Goal: Task Accomplishment & Management: Use online tool/utility

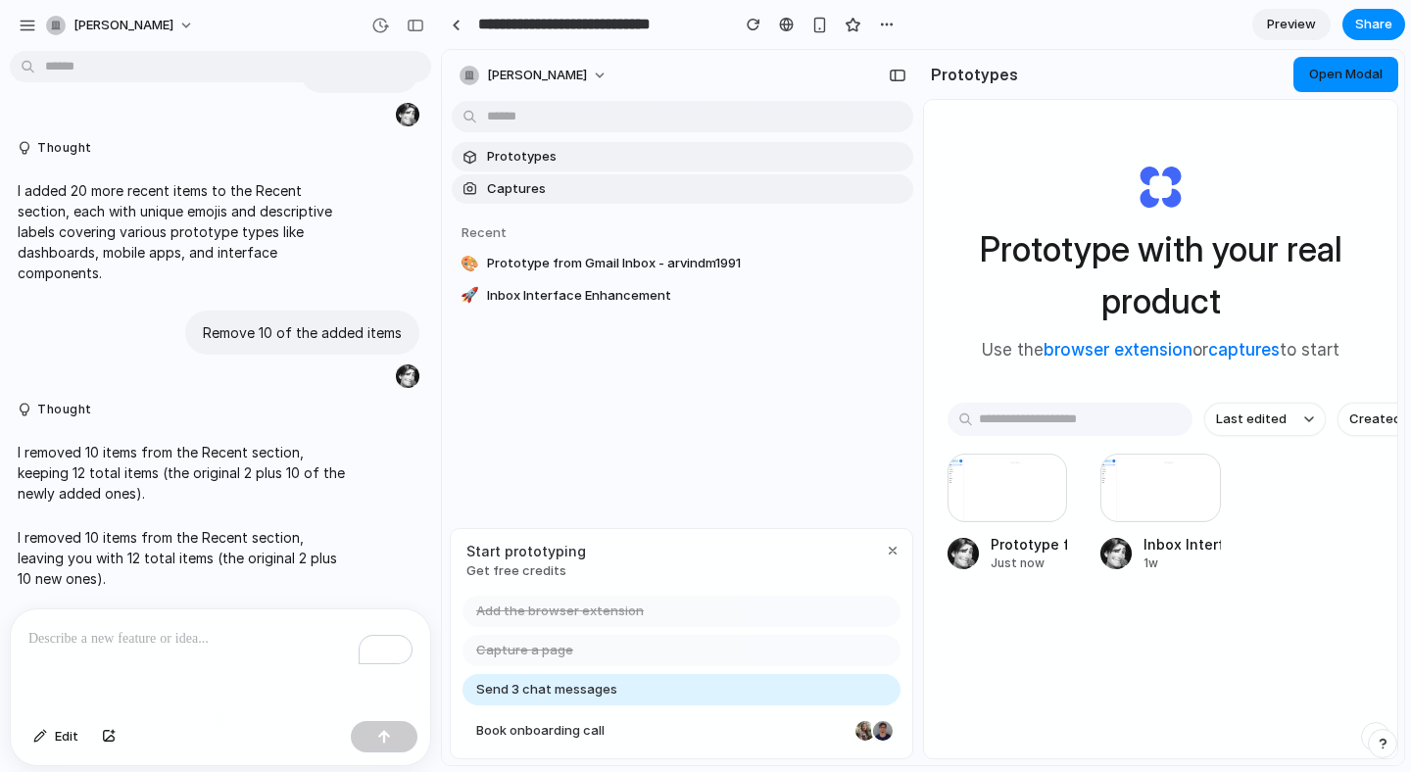
scroll to position [105, 0]
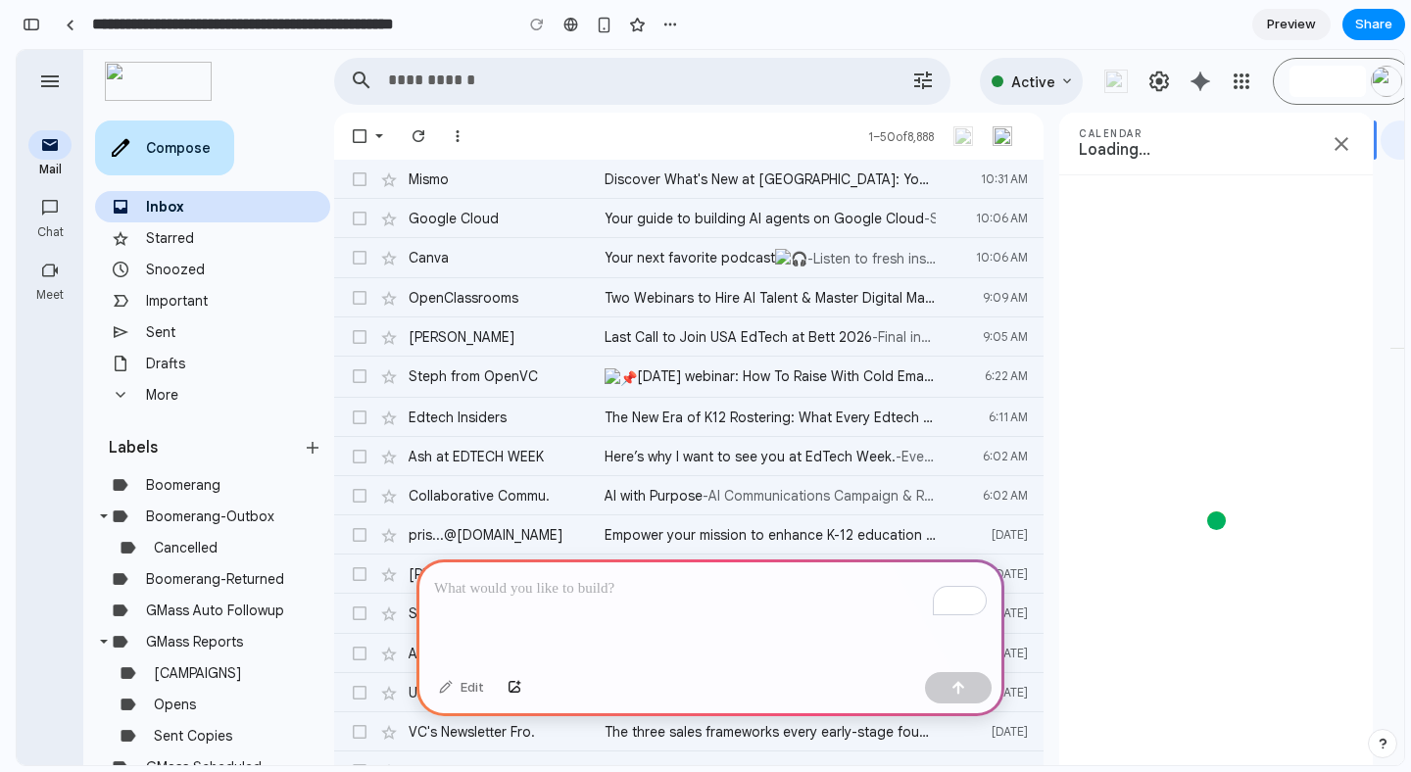
drag, startPoint x: 1259, startPoint y: 518, endPoint x: 1231, endPoint y: 477, distance: 50.0
click at [1231, 478] on div at bounding box center [1215, 427] width 125 height 125
click at [1226, 451] on div at bounding box center [1215, 427] width 125 height 125
click at [1328, 82] on img at bounding box center [1328, 82] width 0 height 0
click at [479, 687] on div "Edit" at bounding box center [461, 687] width 65 height 31
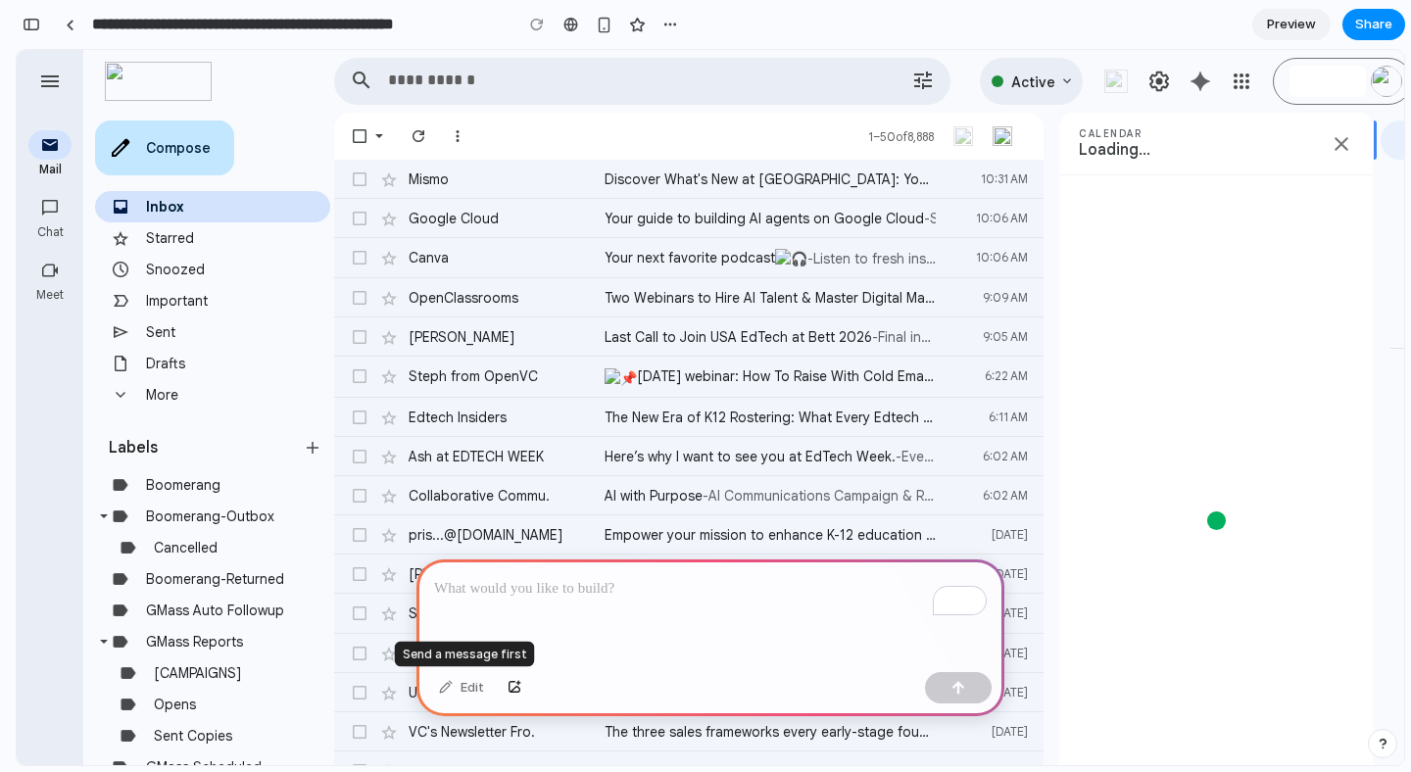
click at [449, 688] on div "Edit" at bounding box center [461, 687] width 65 height 31
click at [441, 687] on div "Edit" at bounding box center [461, 687] width 65 height 31
click at [494, 613] on div "To enrich screen reader interactions, please activate Accessibility in Grammarl…" at bounding box center [710, 612] width 588 height 105
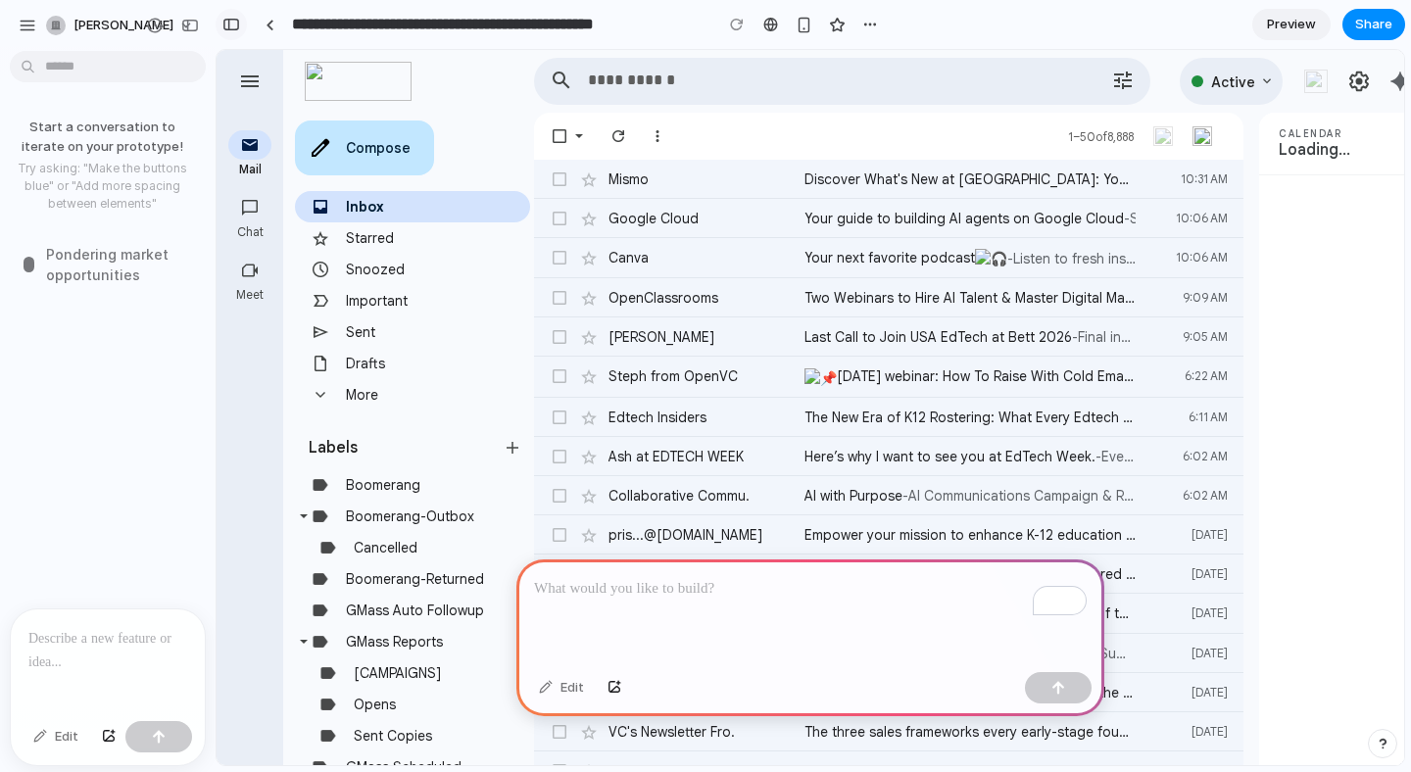
click at [41, 24] on button "[PERSON_NAME]" at bounding box center [121, 25] width 166 height 31
click at [51, 738] on div "Settings Invite members Change theme Sign out" at bounding box center [705, 386] width 1411 height 772
click at [94, 655] on div at bounding box center [108, 661] width 194 height 104
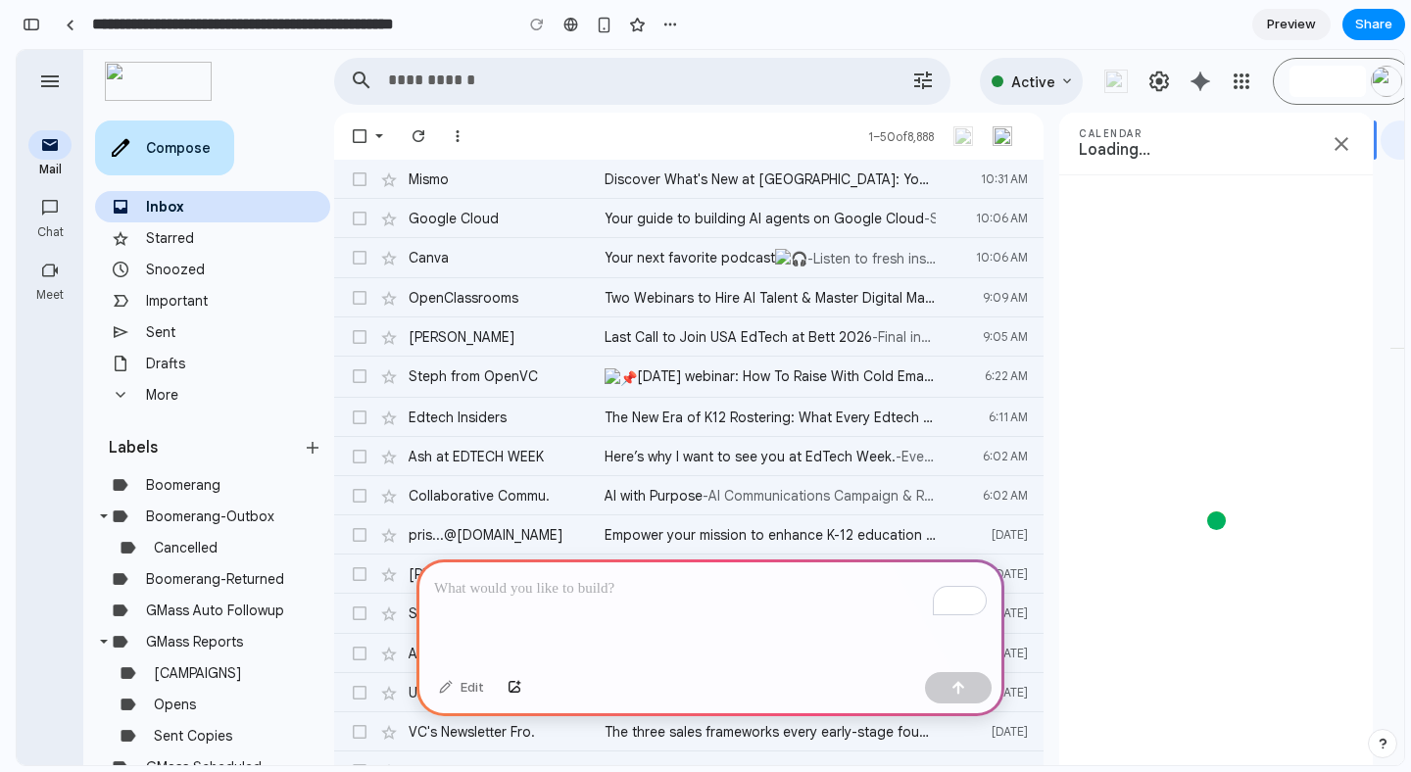
click at [562, 579] on p "To enrich screen reader interactions, please activate Accessibility in Grammarl…" at bounding box center [710, 589] width 553 height 24
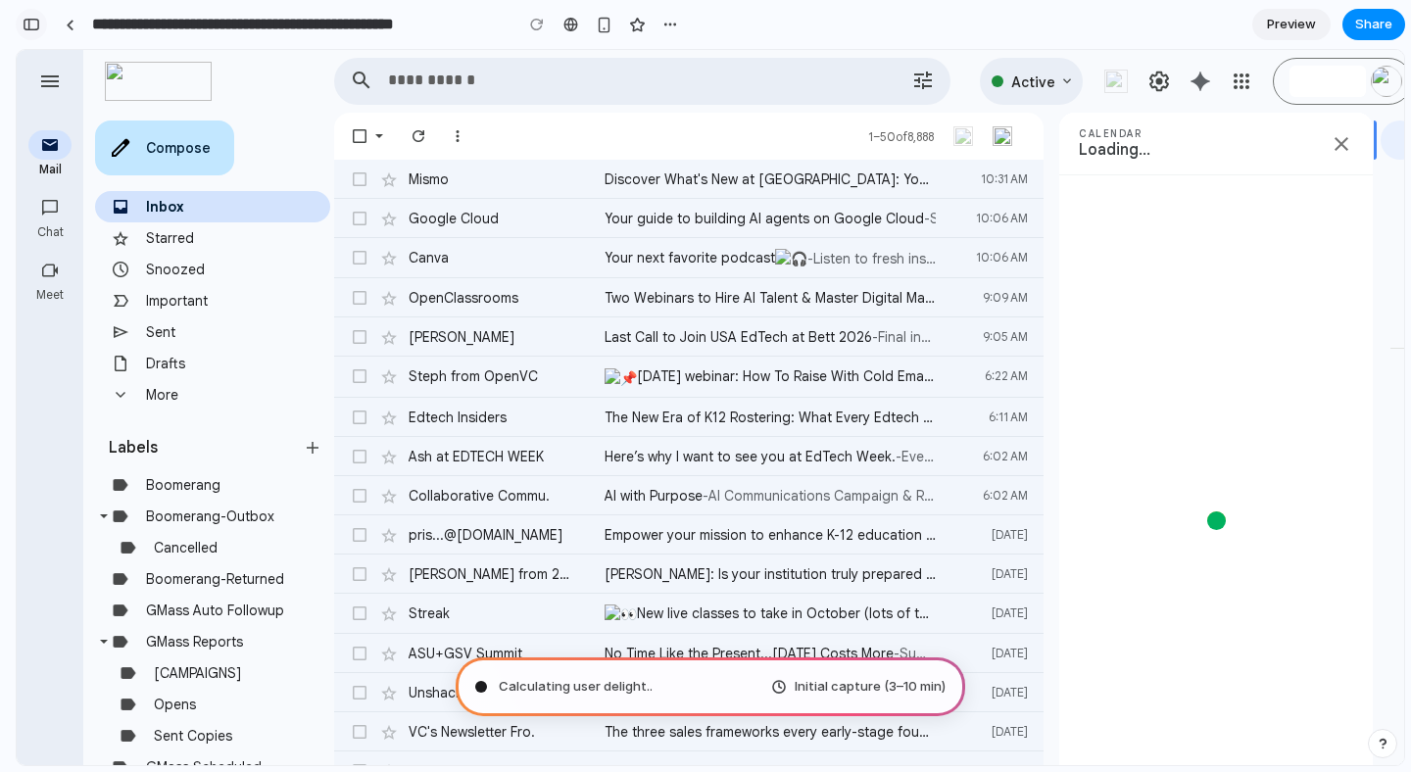
click at [30, 28] on div "button" at bounding box center [32, 25] width 18 height 14
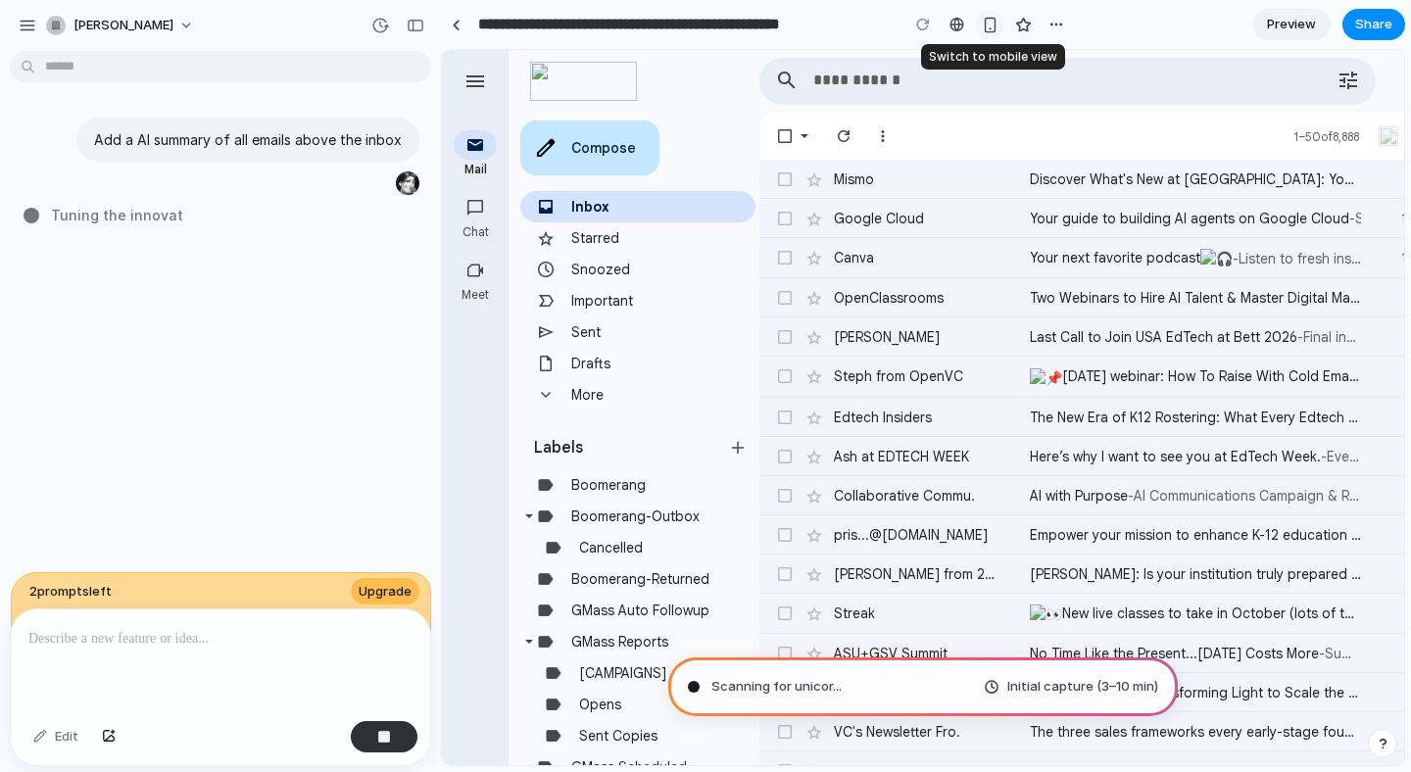
click at [993, 24] on div "button" at bounding box center [990, 25] width 17 height 17
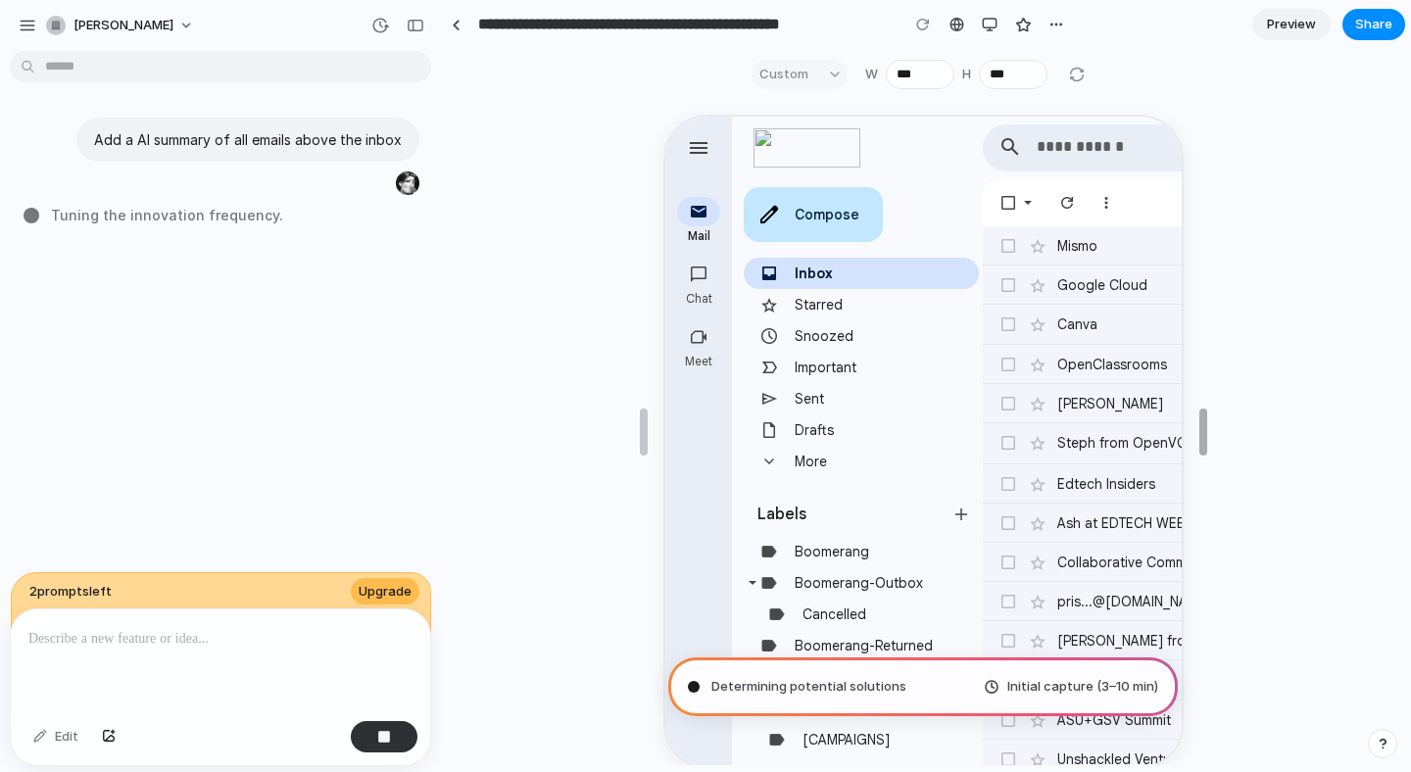
type input "***"
drag, startPoint x: 1133, startPoint y: 422, endPoint x: 1200, endPoint y: 420, distance: 67.6
click at [996, 17] on div "button" at bounding box center [990, 25] width 16 height 16
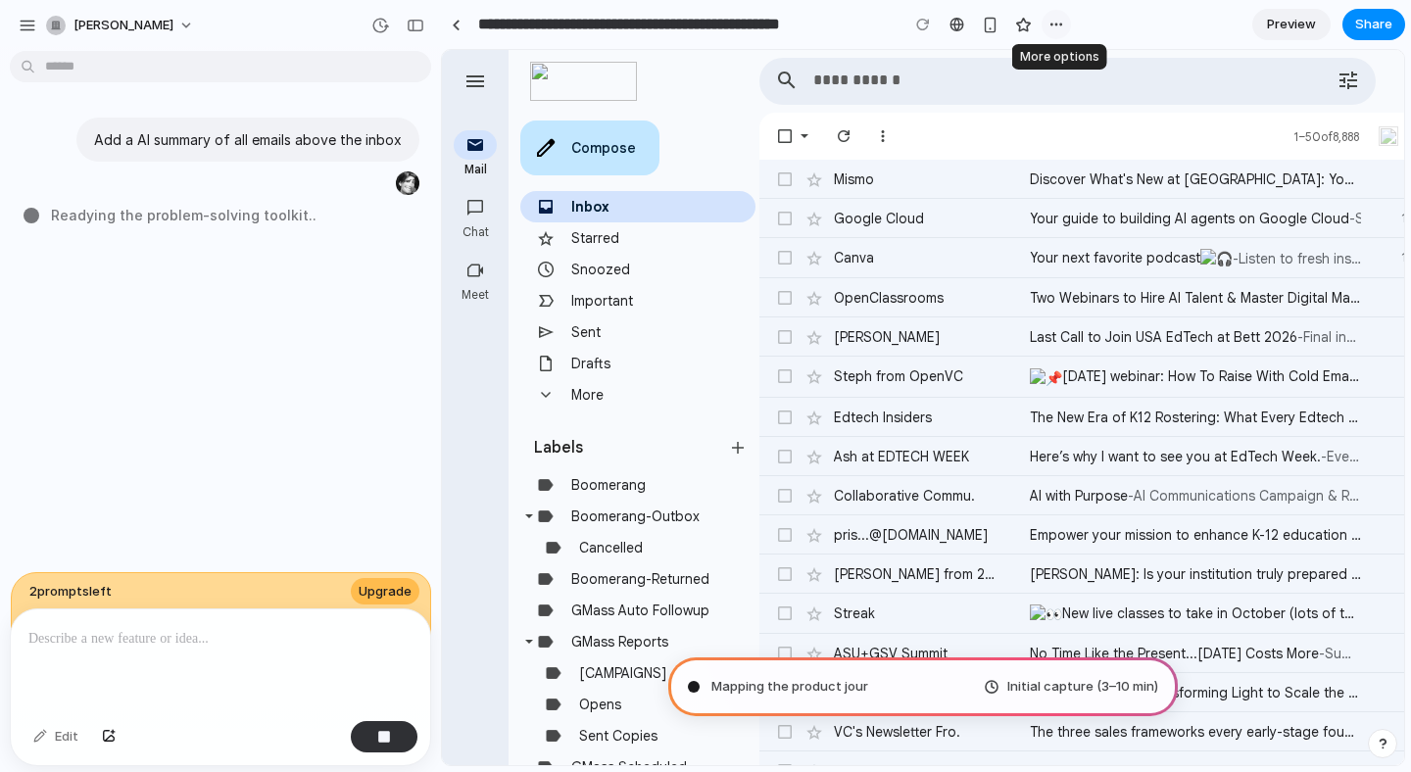
click at [1051, 23] on div "button" at bounding box center [1056, 25] width 16 height 16
click at [444, 24] on link at bounding box center [455, 24] width 29 height 29
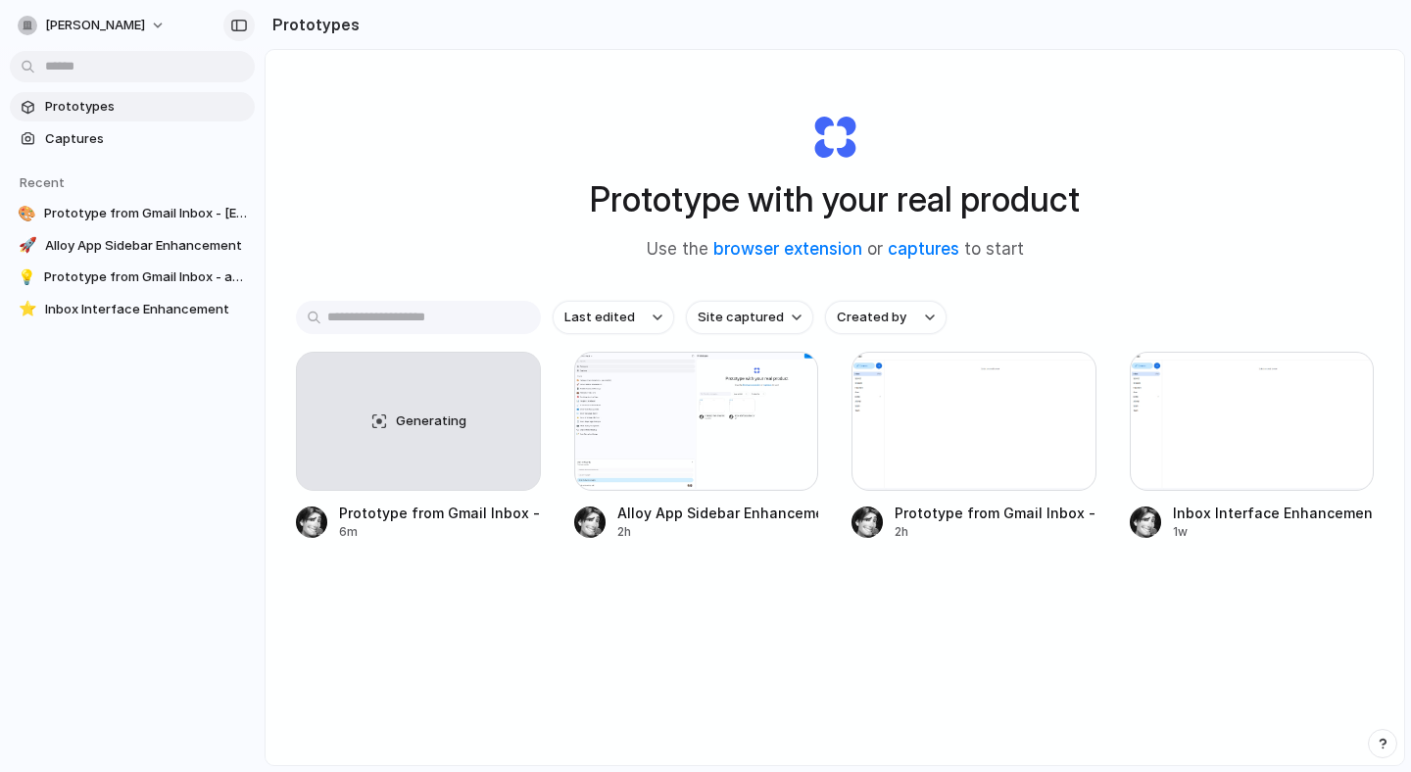
click at [241, 24] on div "button" at bounding box center [239, 26] width 18 height 14
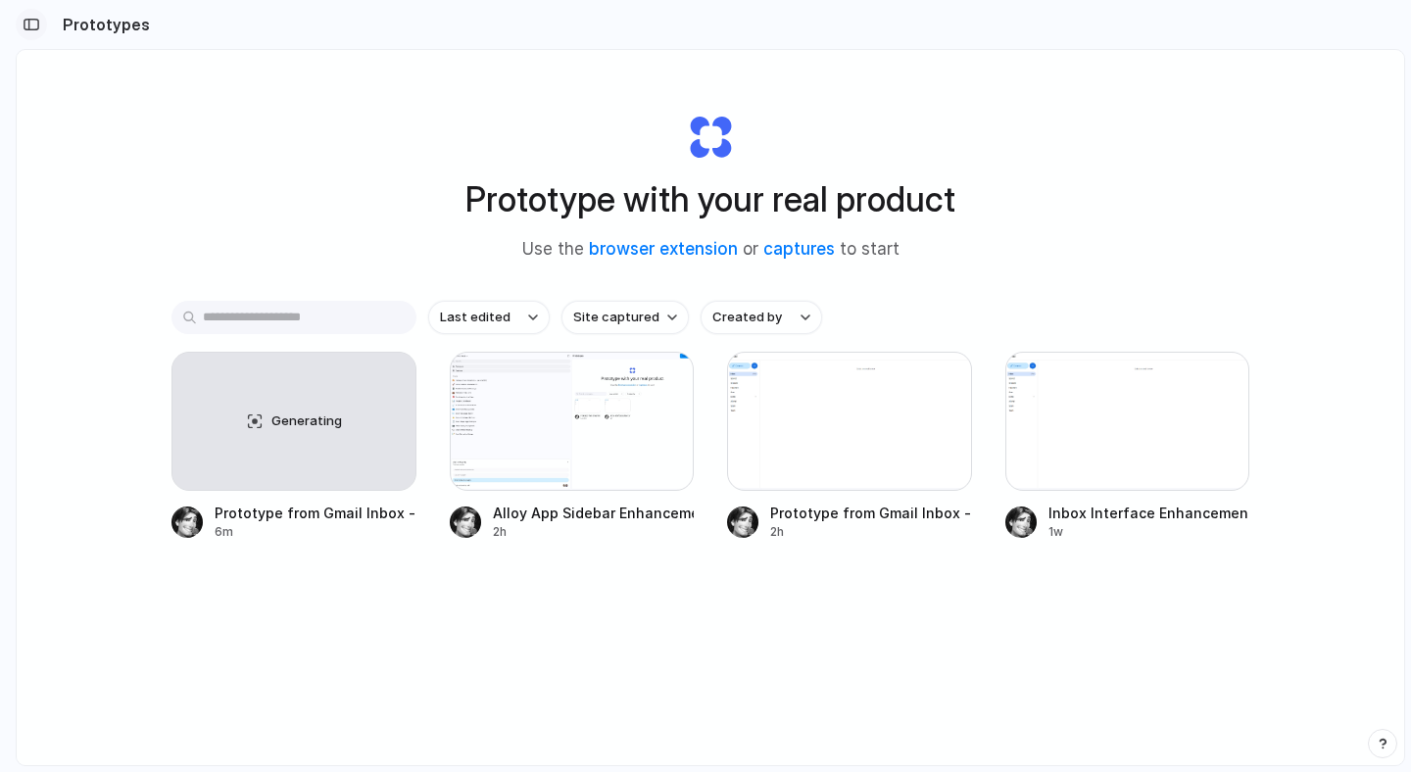
click at [36, 28] on div "button" at bounding box center [32, 25] width 18 height 14
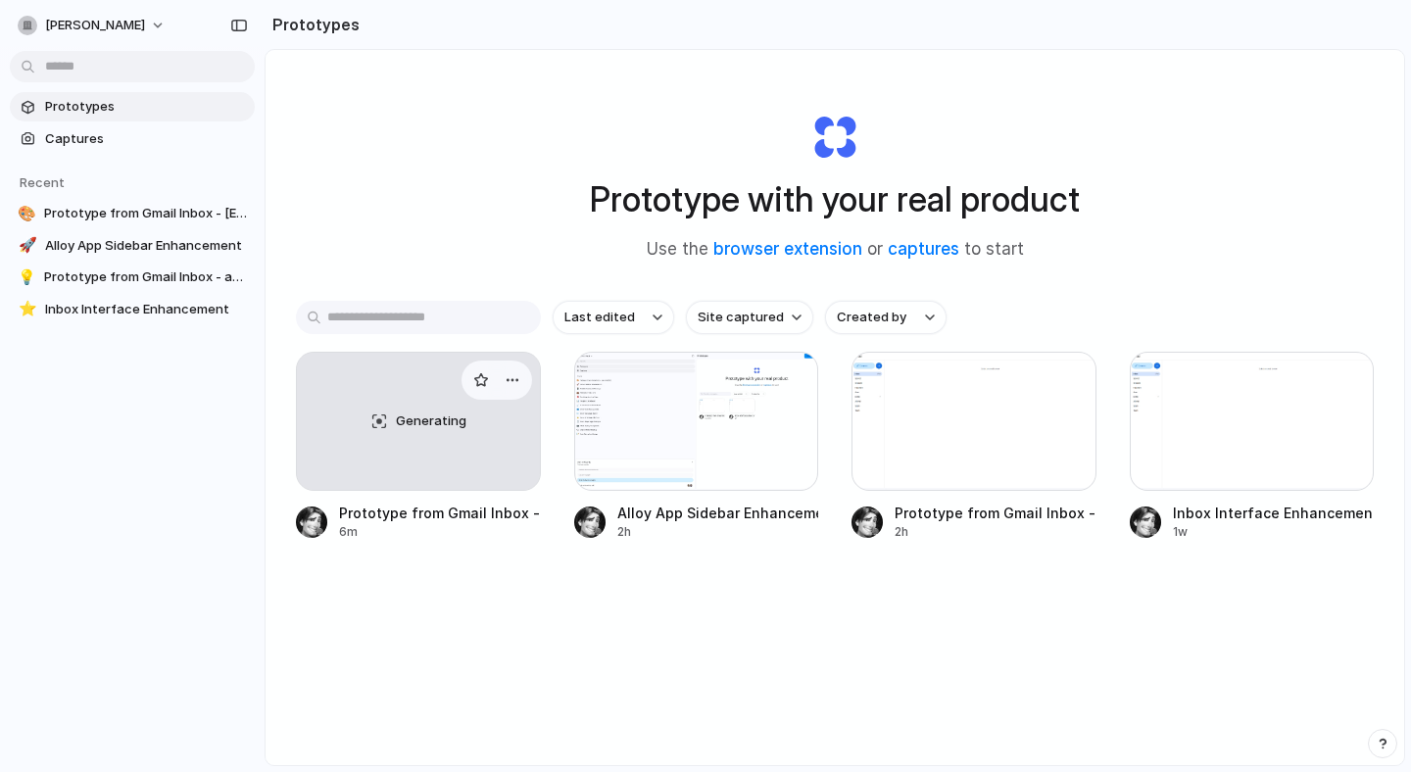
click at [469, 466] on div "Generating" at bounding box center [418, 421] width 243 height 137
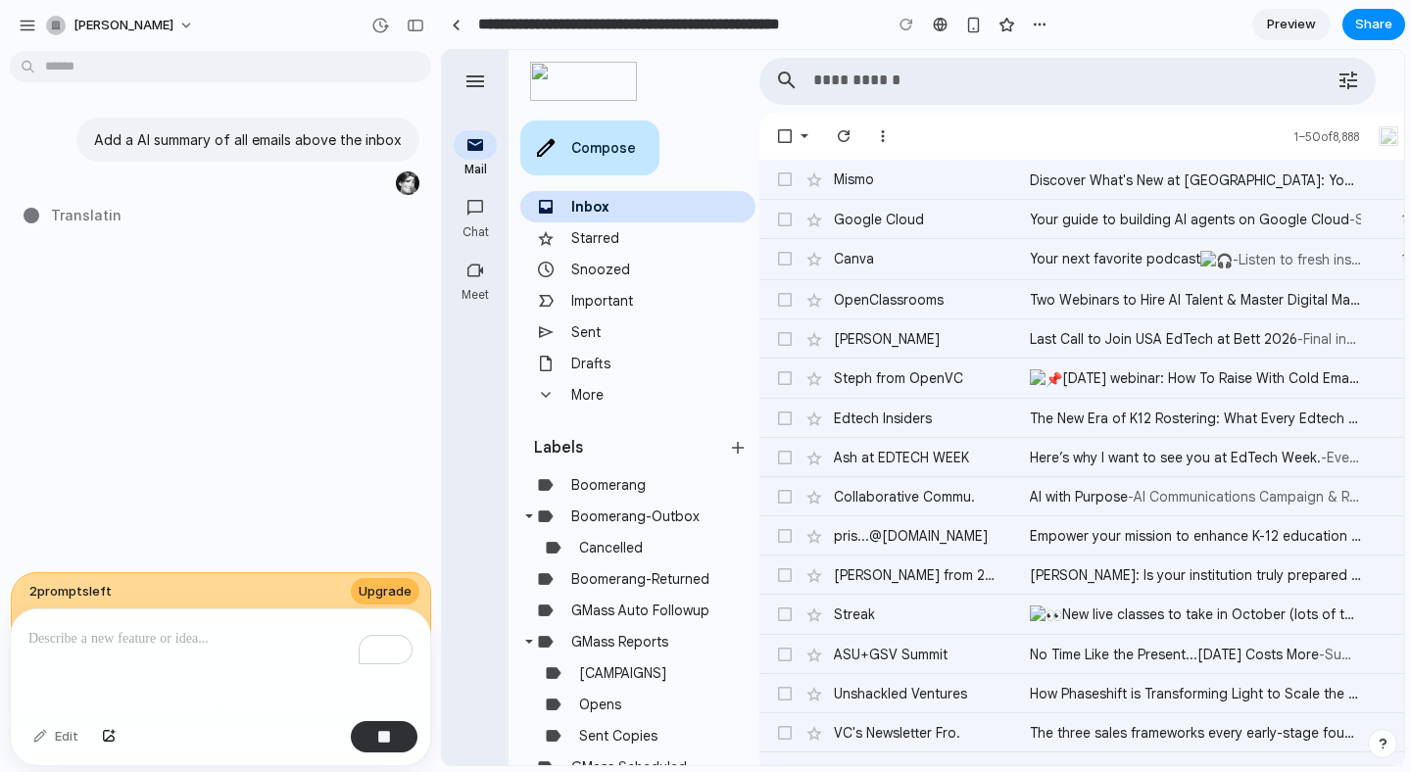
click at [609, 266] on link "Snoozed" at bounding box center [600, 270] width 59 height 18
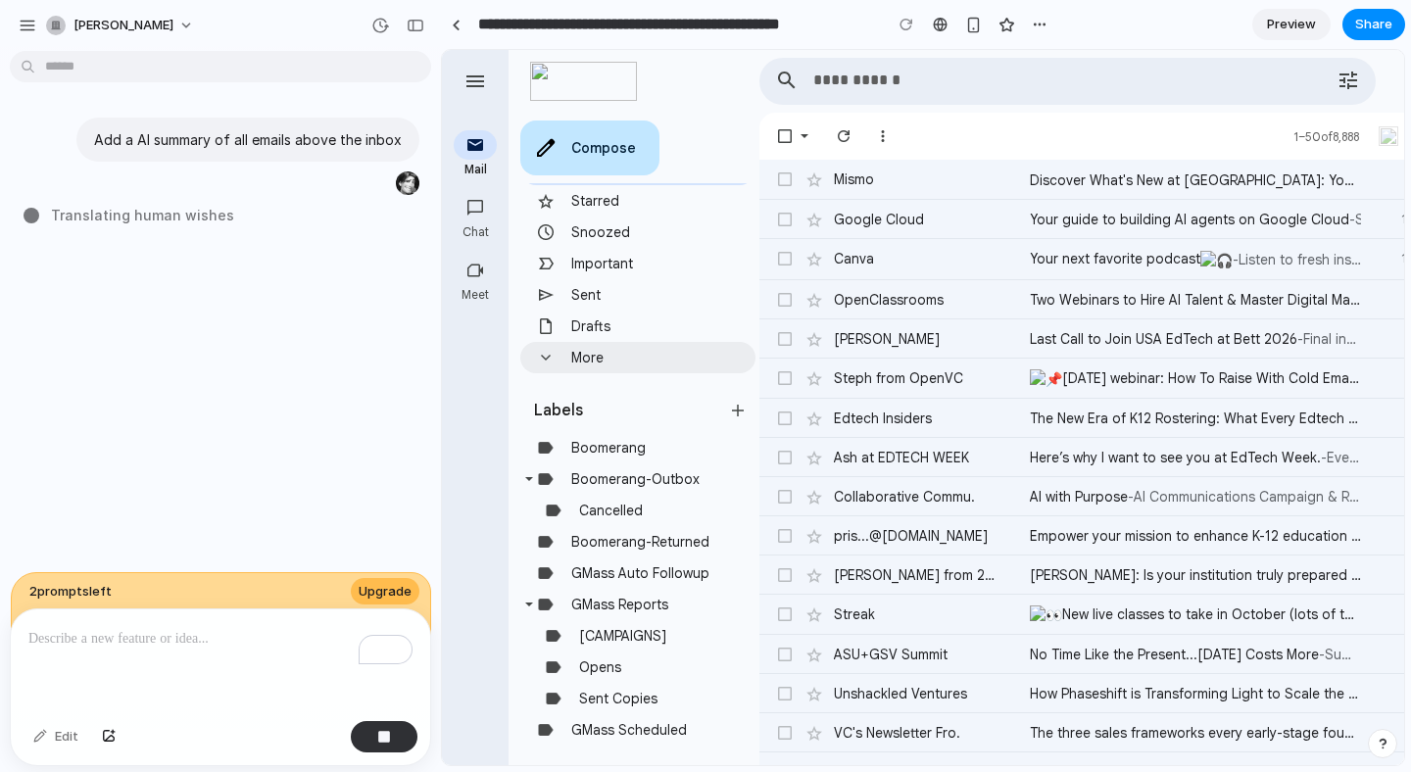
click at [610, 348] on span "More" at bounding box center [637, 357] width 235 height 31
click at [603, 332] on link "Drafts" at bounding box center [590, 326] width 39 height 18
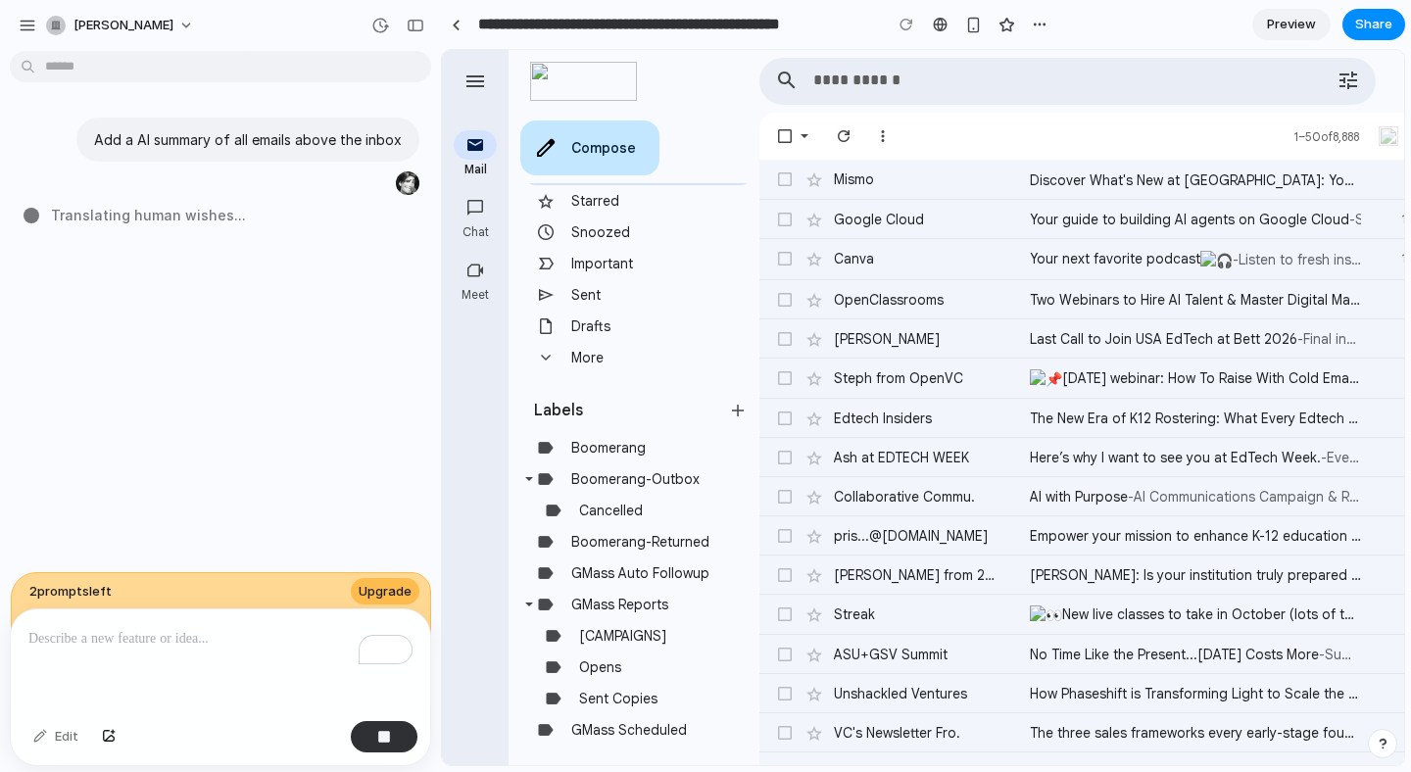
click at [577, 269] on link "Important" at bounding box center [602, 264] width 62 height 18
click at [1295, 25] on span "Preview" at bounding box center [1291, 25] width 49 height 20
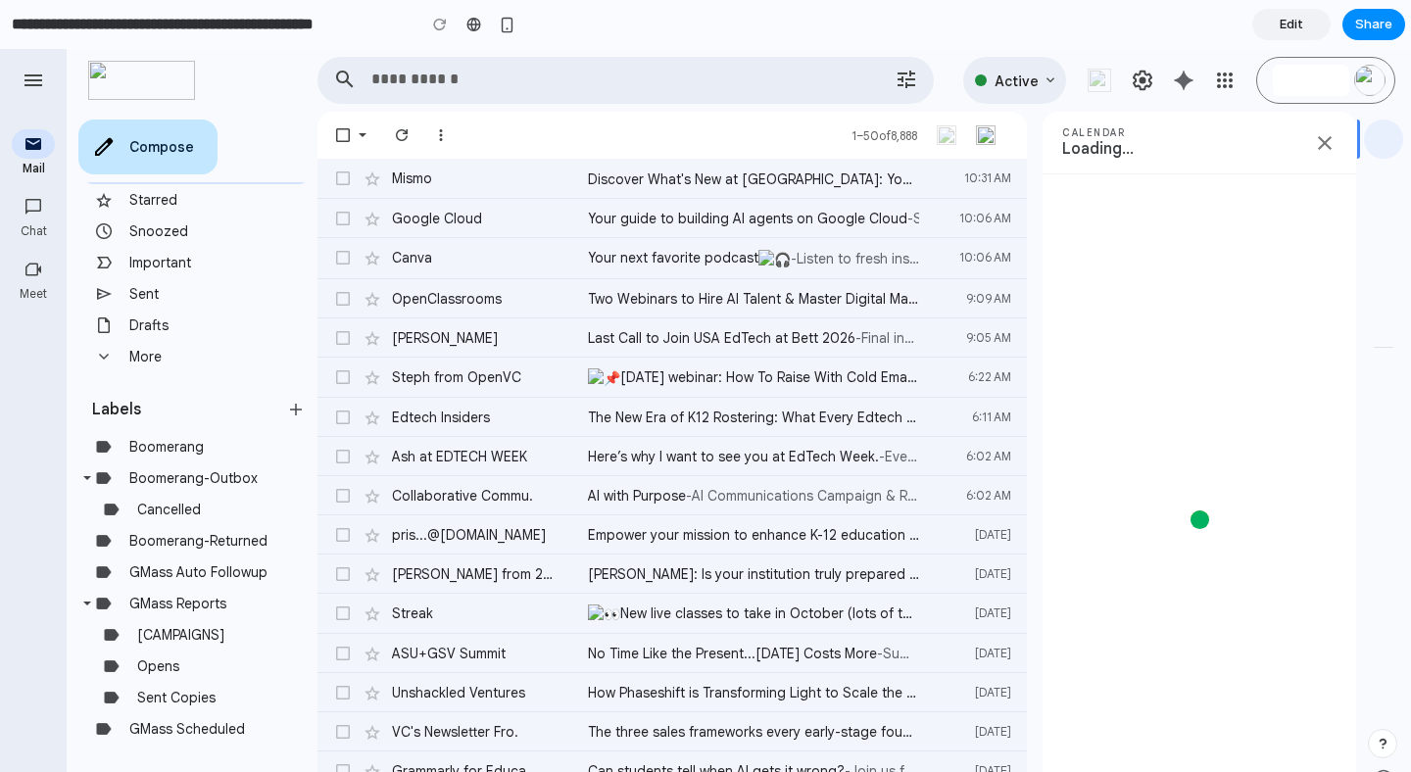
click at [1303, 35] on link "Edit" at bounding box center [1291, 24] width 78 height 31
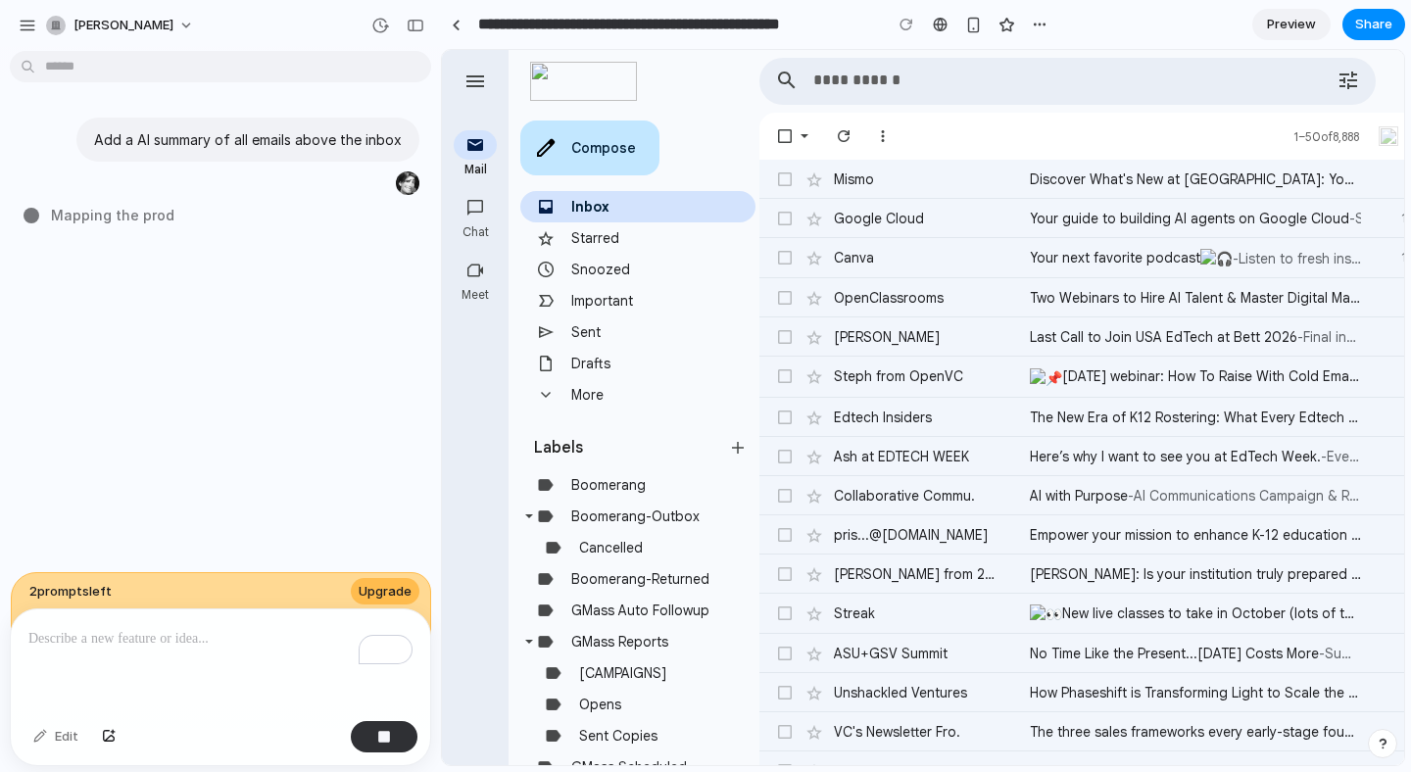
type input "**********"
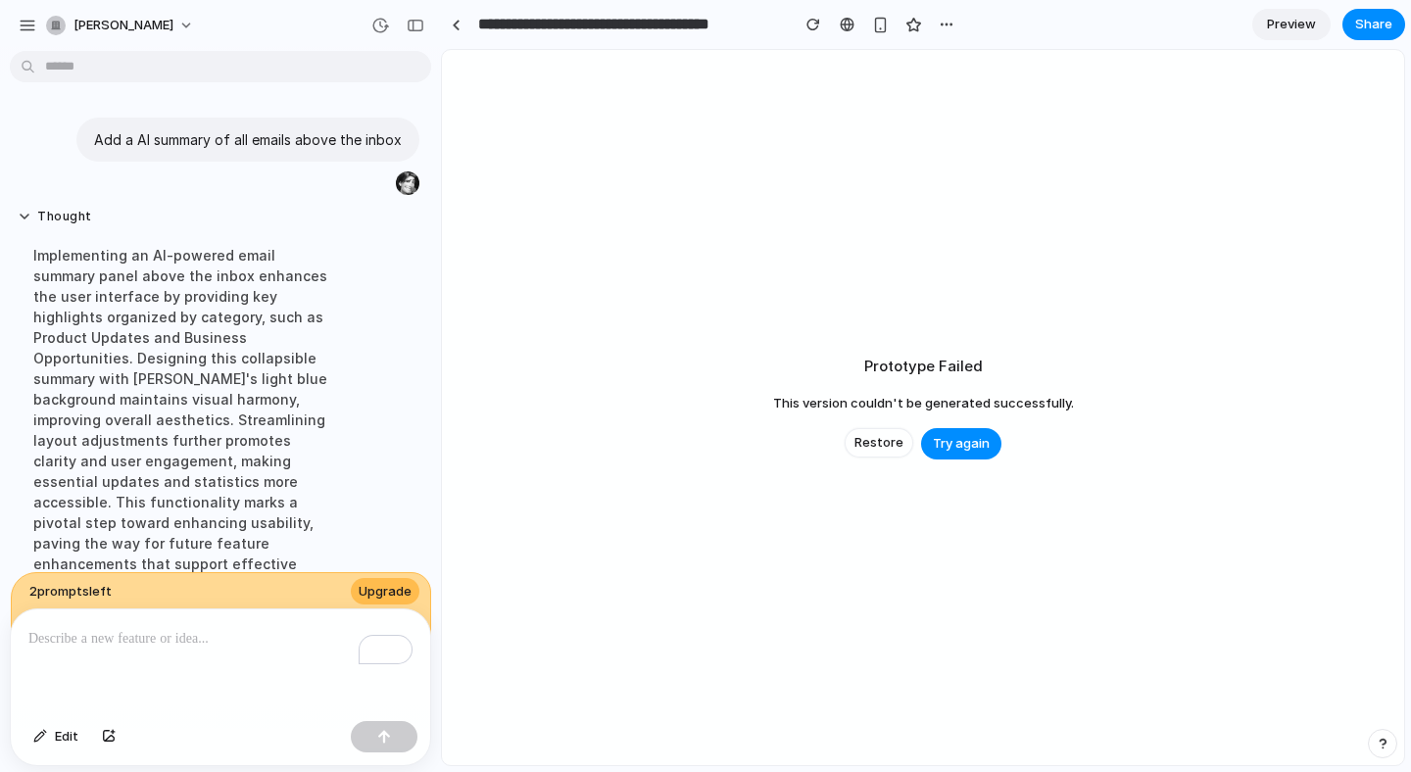
scroll to position [244, 0]
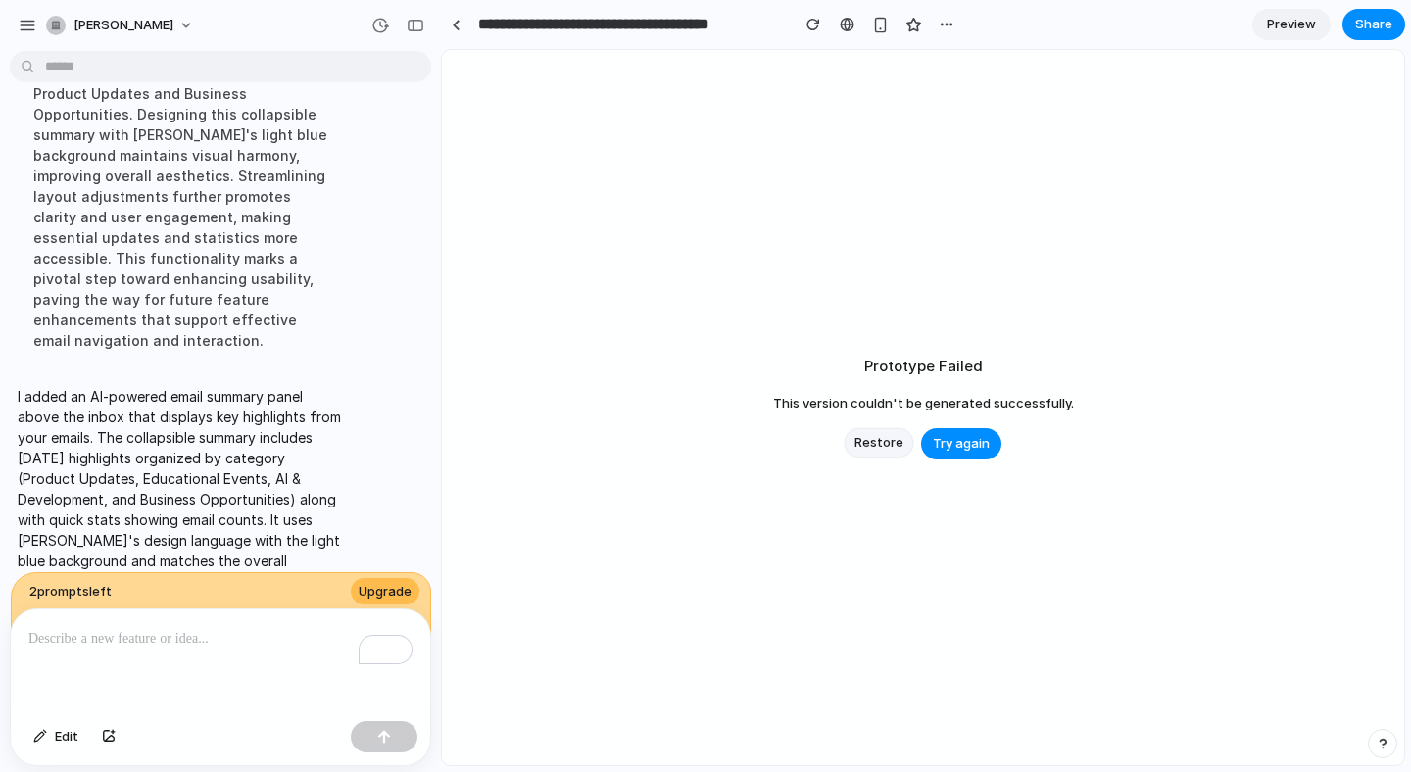
click at [882, 437] on span "Restore" at bounding box center [878, 443] width 49 height 20
click at [913, 447] on span "Try again" at bounding box center [923, 444] width 57 height 20
click at [916, 461] on div "Prototype Failed This version couldn't be generated successfully. Restore Try a…" at bounding box center [923, 407] width 962 height 715
click at [888, 446] on span "Restore" at bounding box center [878, 443] width 49 height 20
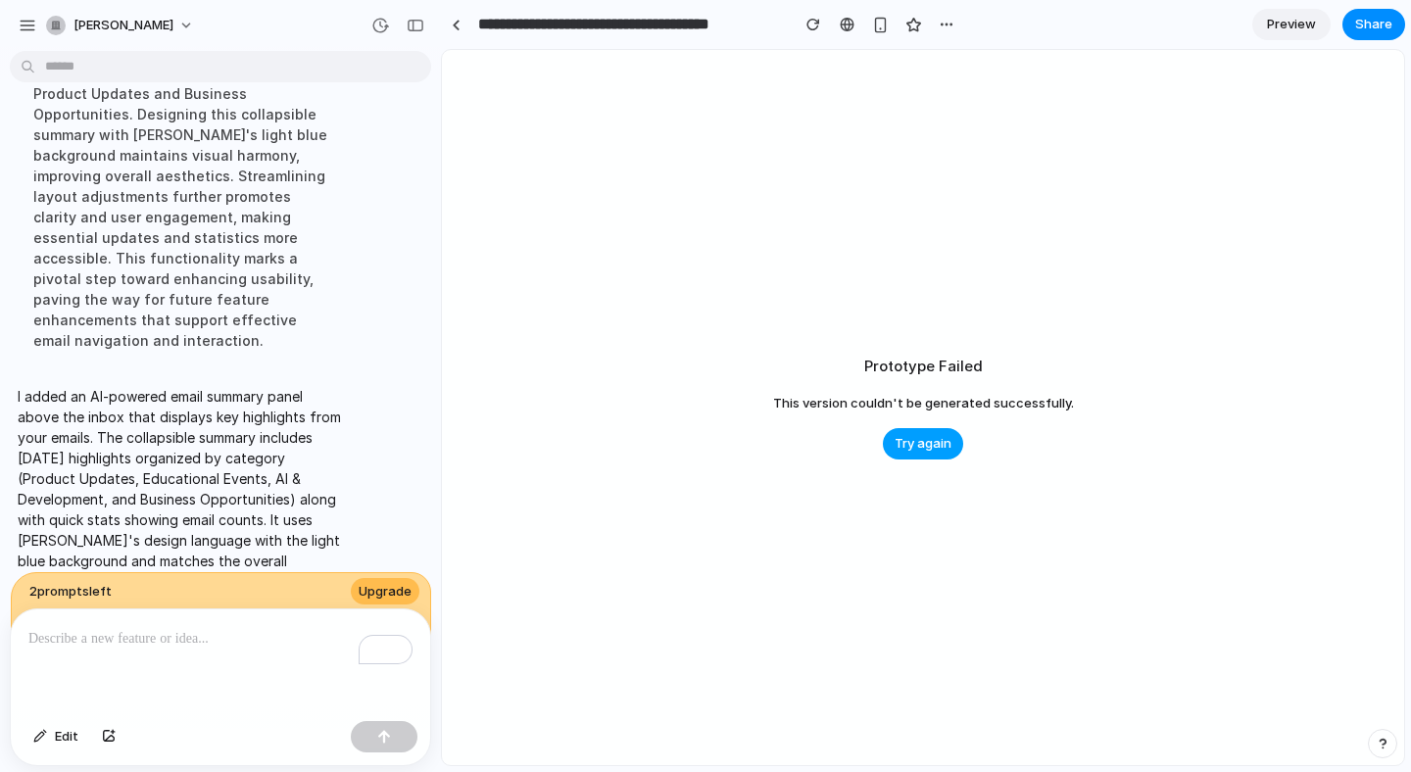
click at [948, 447] on span "Try again" at bounding box center [923, 444] width 57 height 20
click at [948, 447] on span "Try again" at bounding box center [961, 444] width 57 height 20
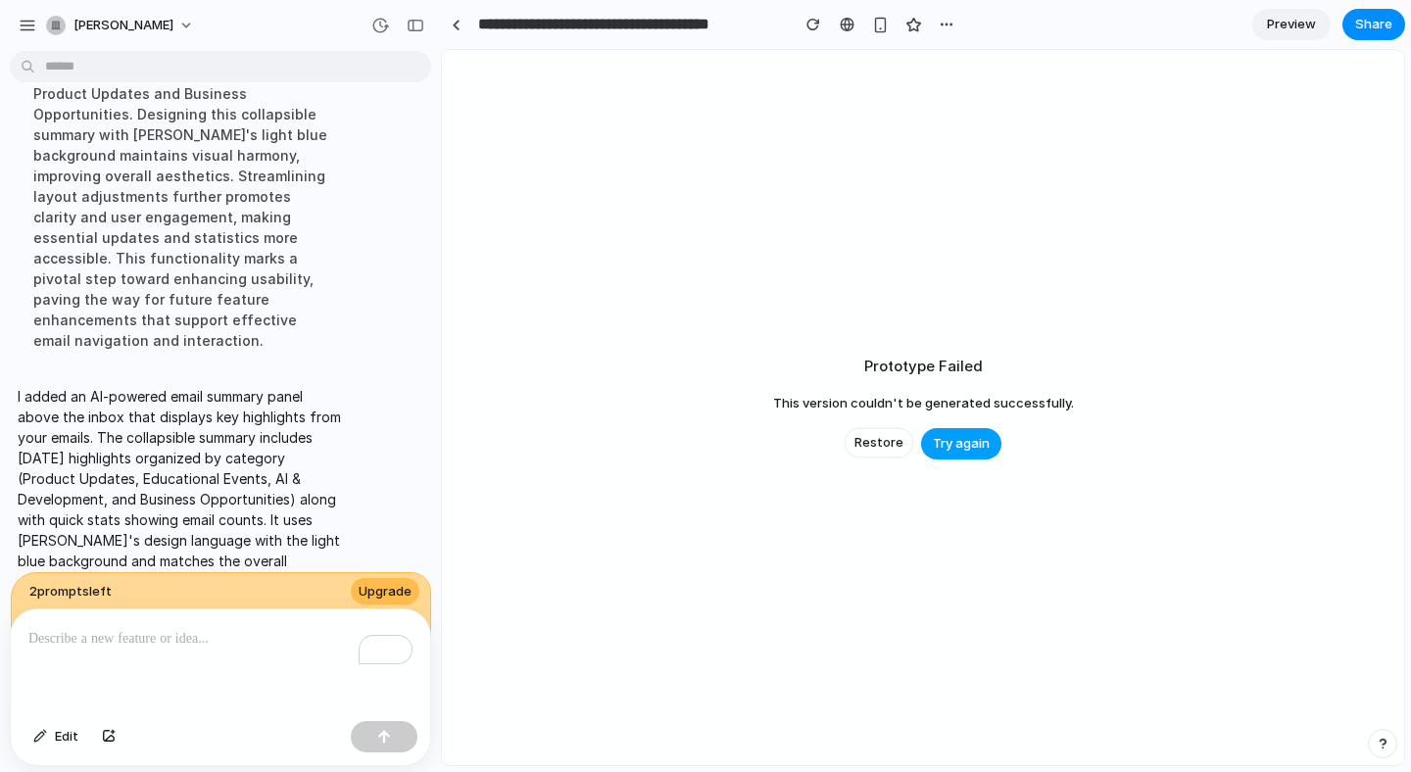
click at [951, 449] on span "Try again" at bounding box center [961, 444] width 57 height 20
click at [841, 429] on div "Prototype Failed This version couldn't be generated successfully. Restore Try a…" at bounding box center [923, 407] width 962 height 715
click at [862, 431] on button "Restore" at bounding box center [879, 442] width 69 height 29
